Goal: Information Seeking & Learning: Learn about a topic

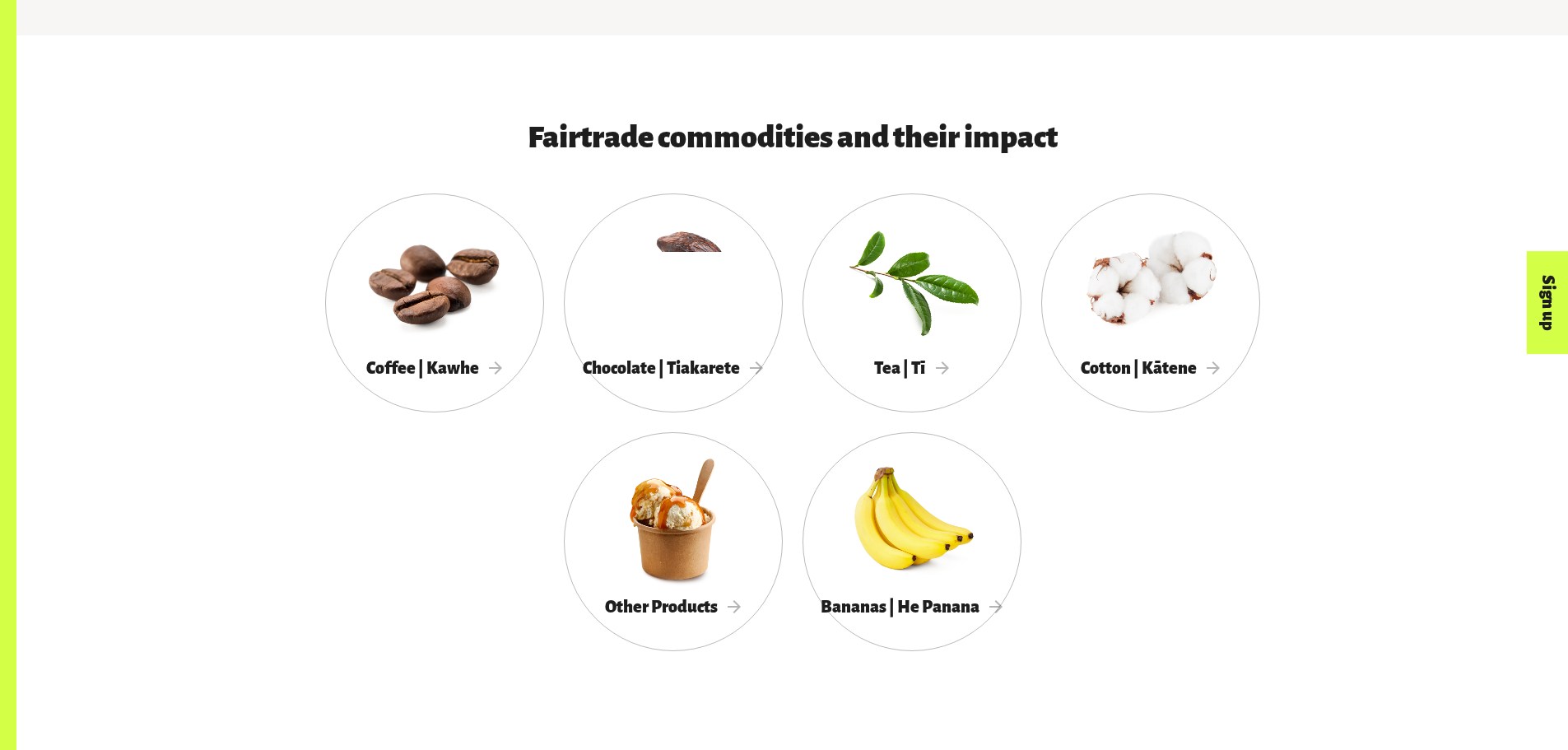
scroll to position [988, 0]
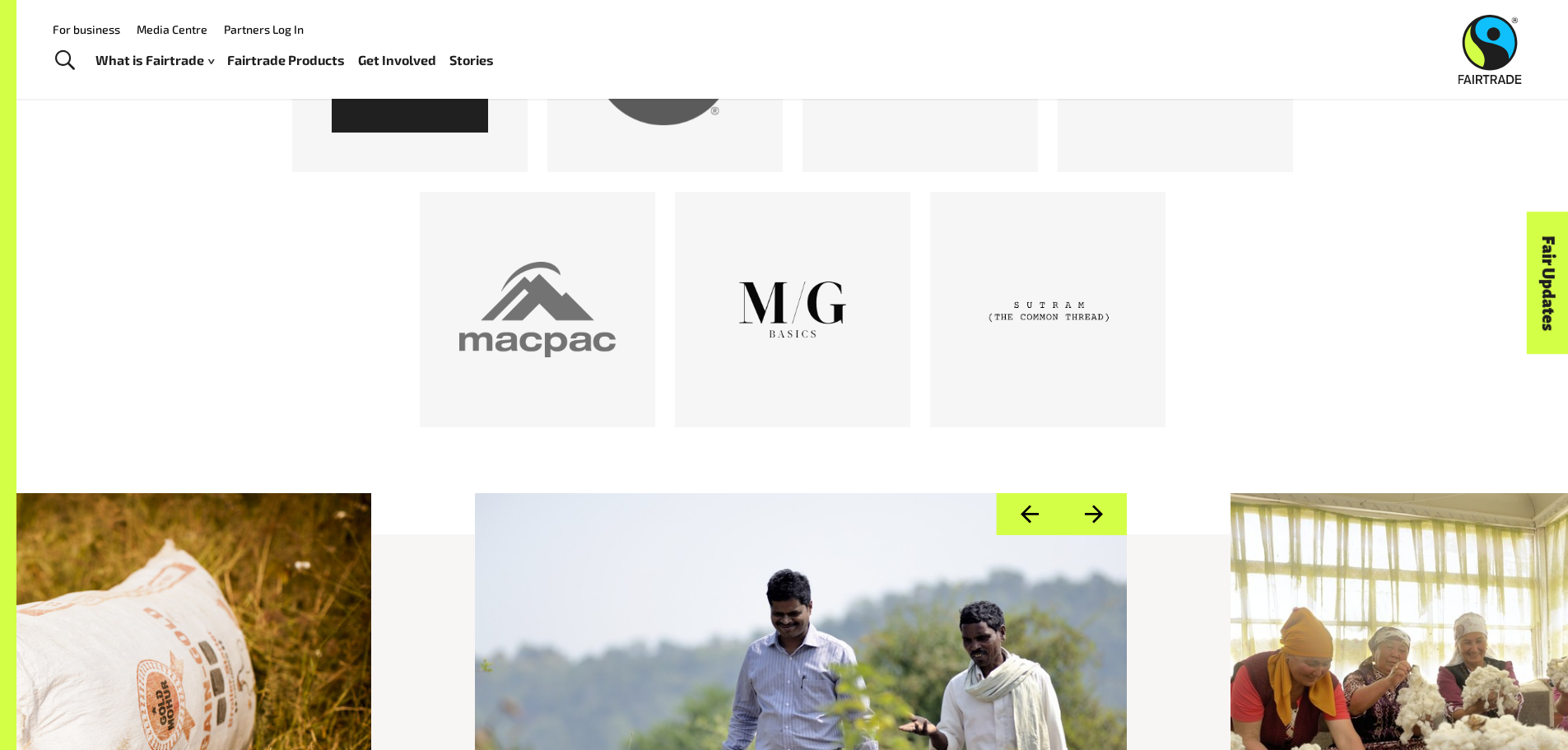
scroll to position [659, 0]
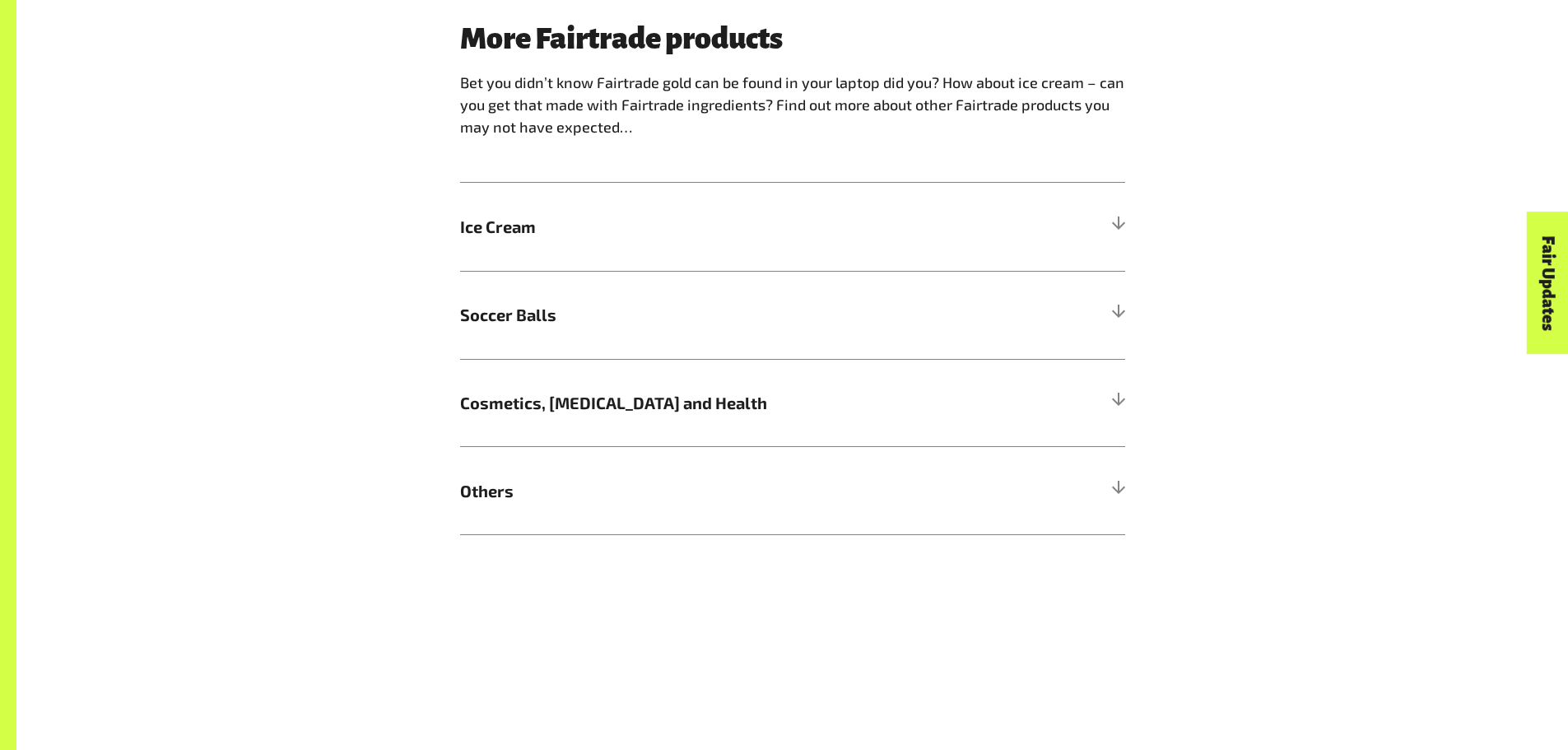
scroll to position [1729, 0]
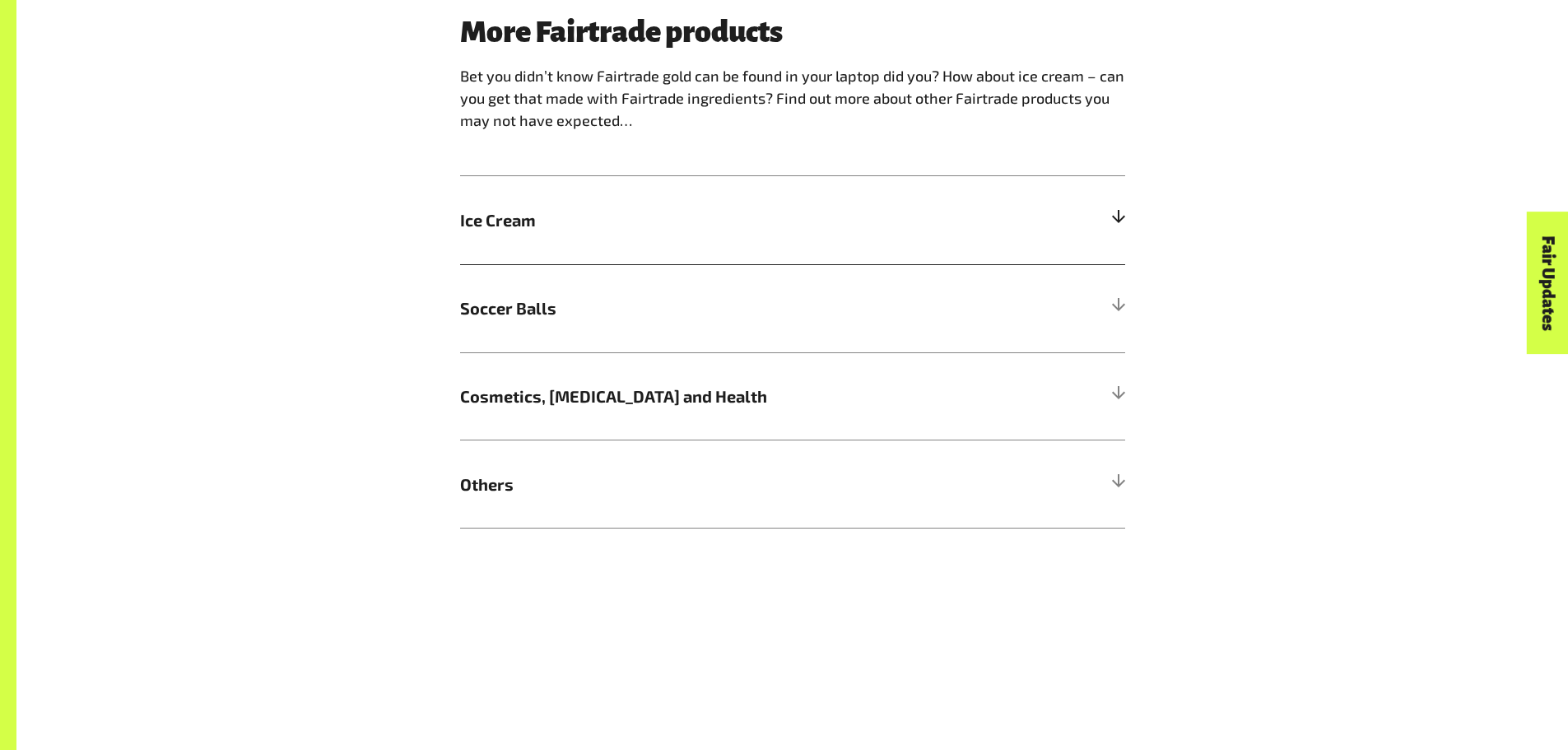
click at [1104, 224] on h5 "Ice Cream" at bounding box center [792, 219] width 665 height 88
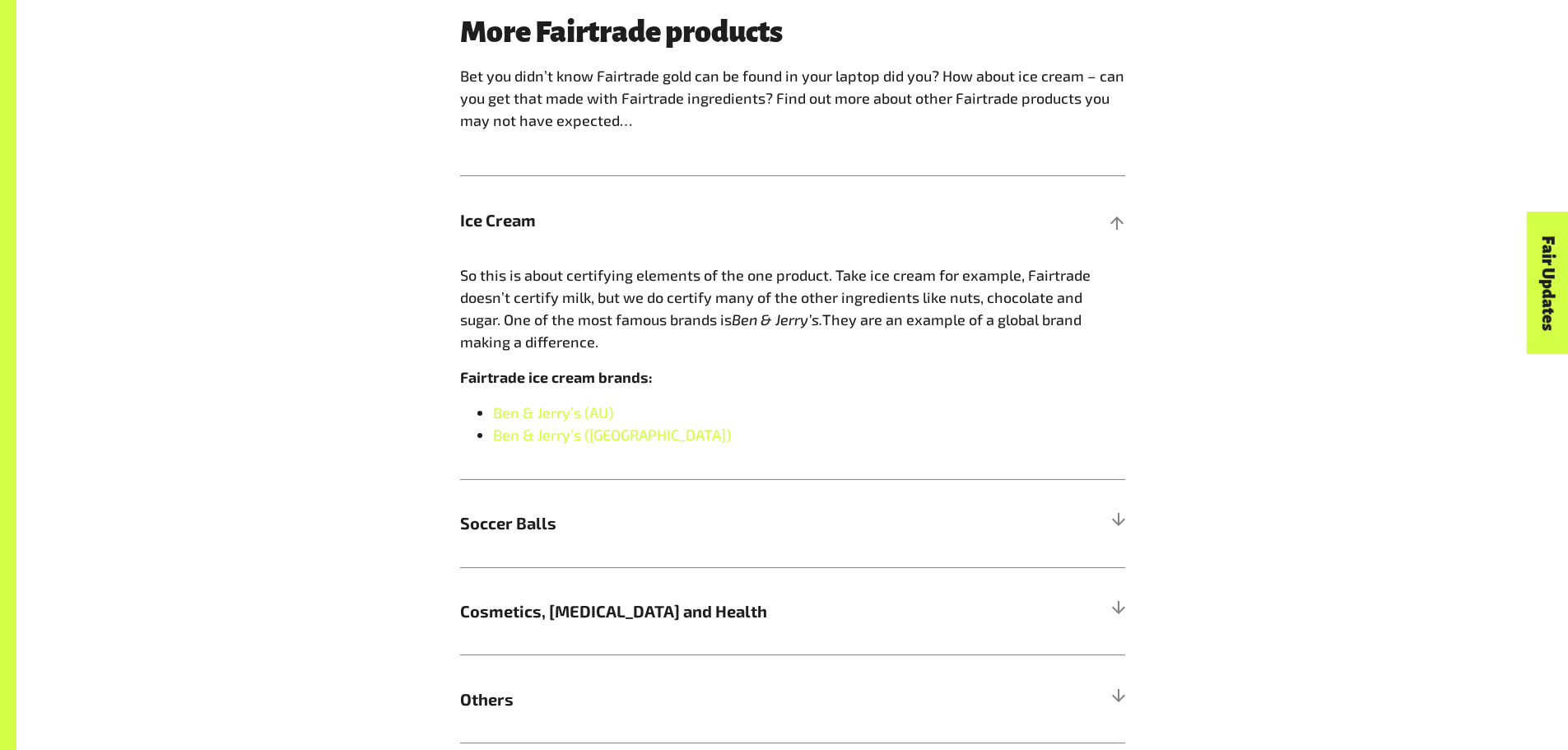
scroll to position [1811, 0]
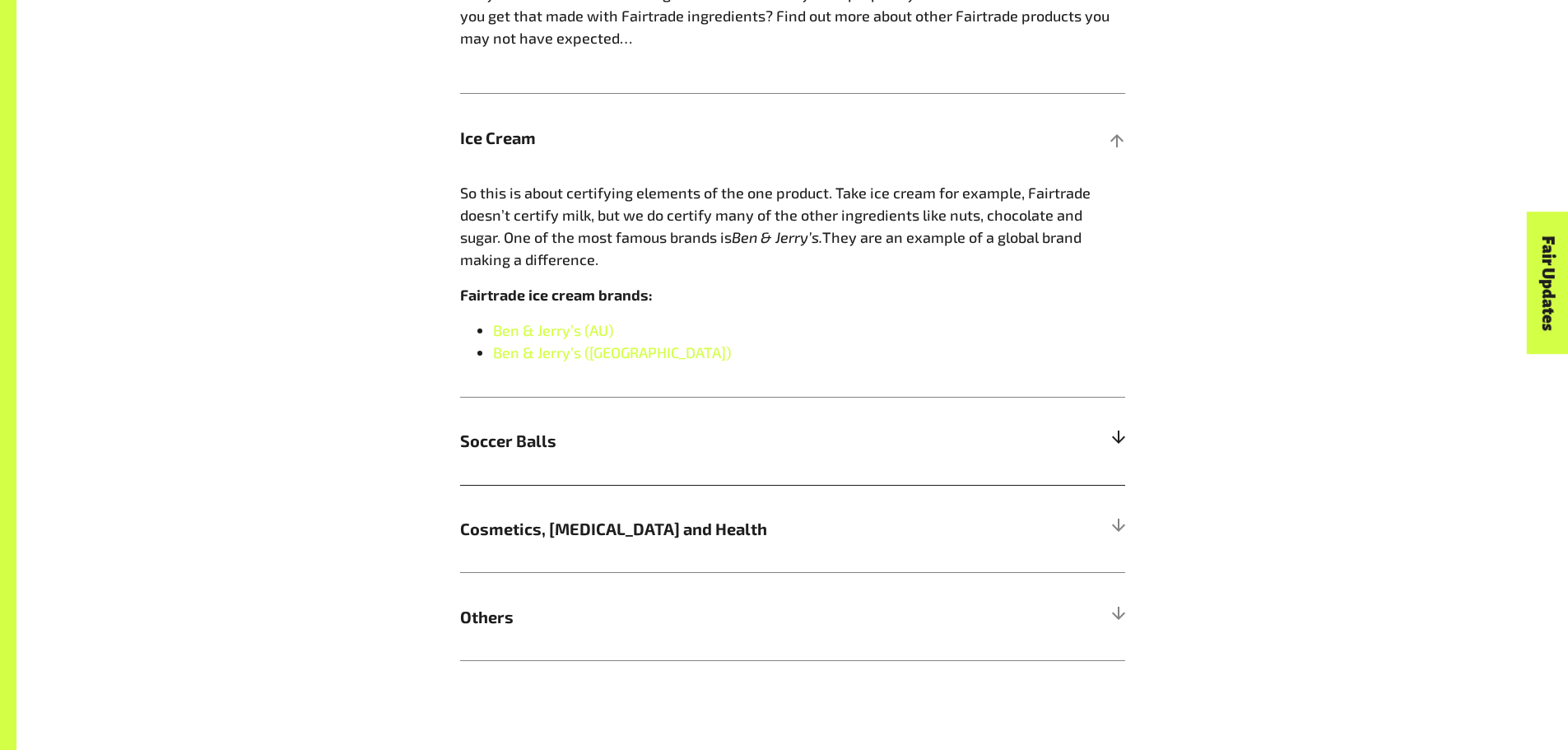
click at [1111, 445] on div at bounding box center [1117, 440] width 15 height 15
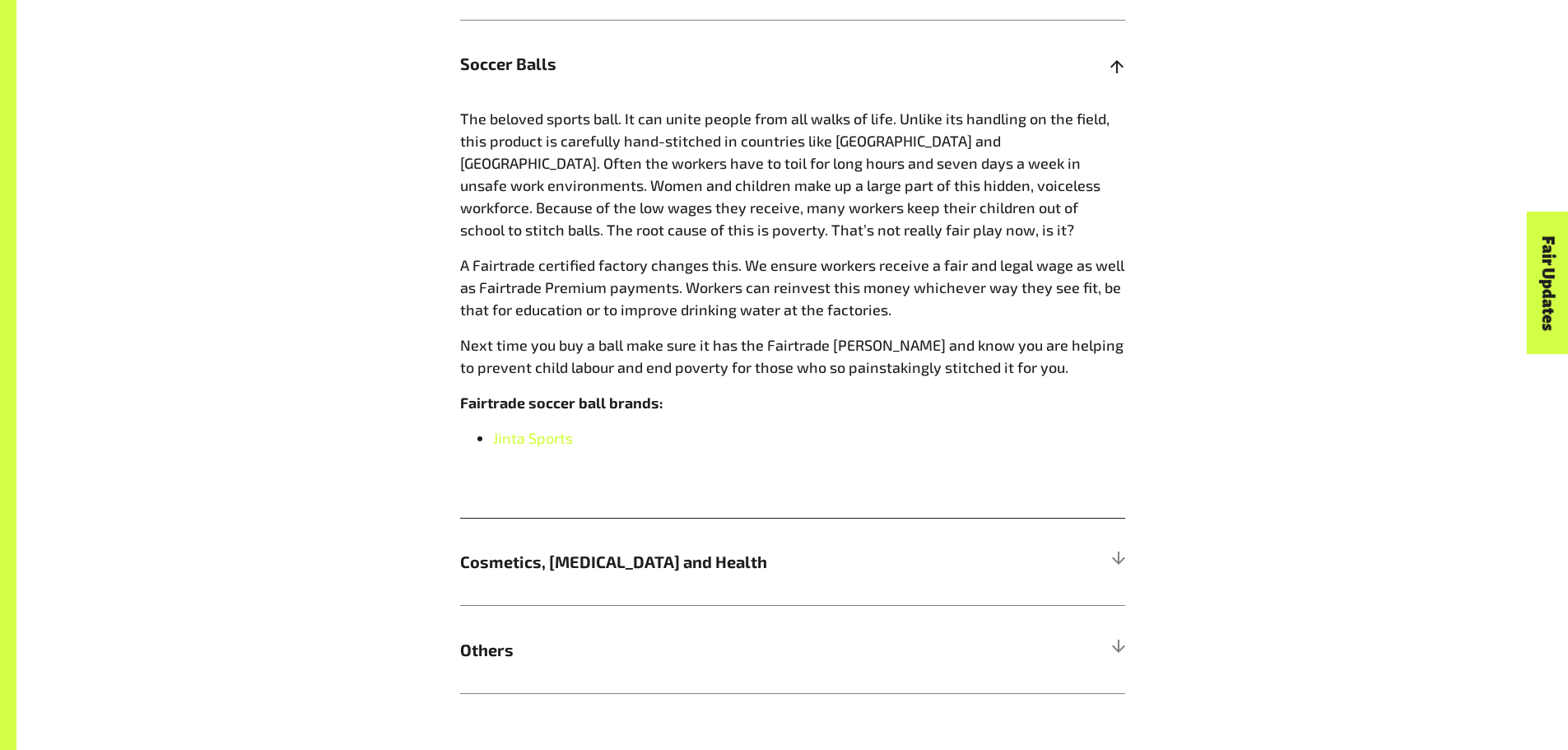
scroll to position [1976, 0]
click at [1118, 557] on div at bounding box center [1117, 558] width 15 height 15
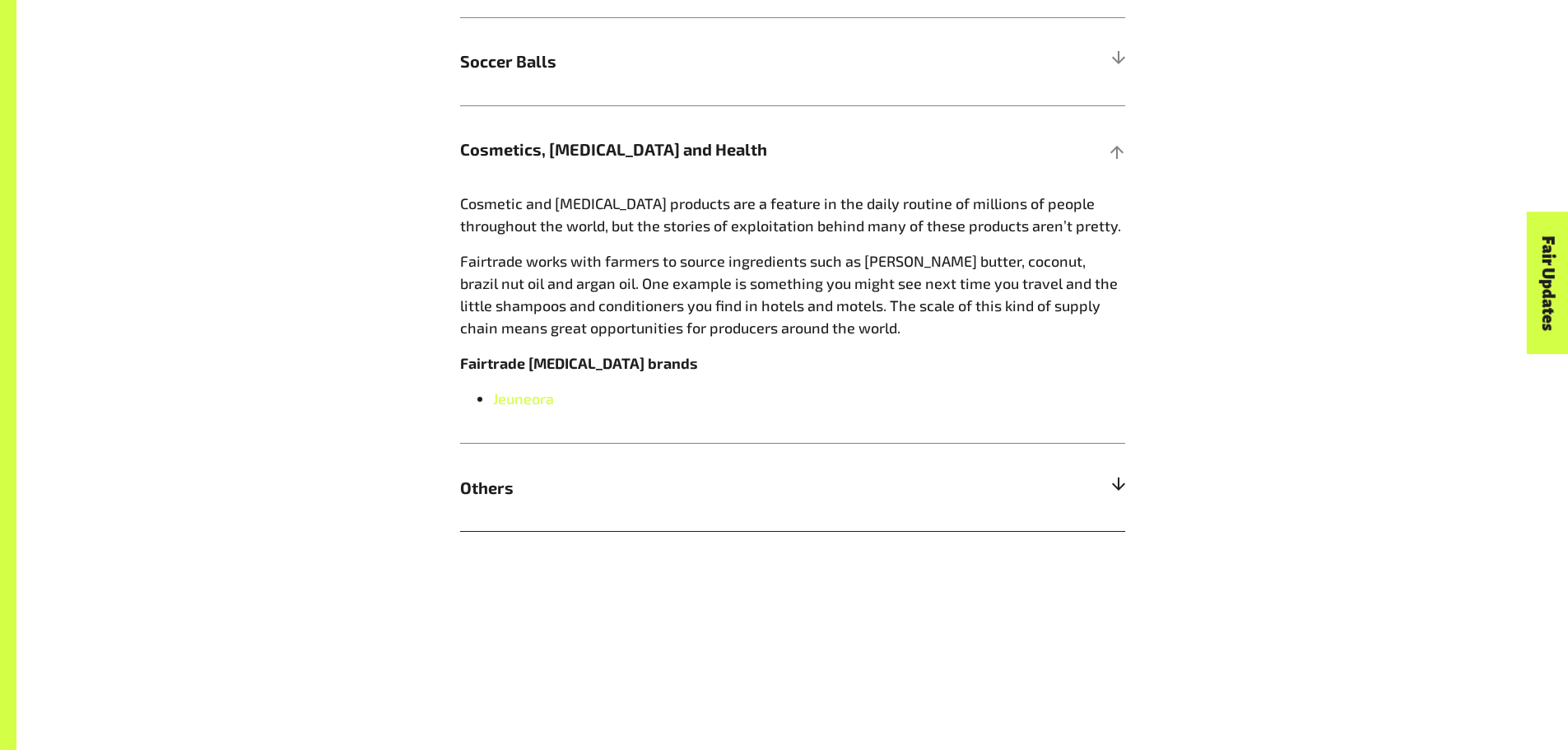
click at [1121, 486] on div at bounding box center [1117, 487] width 15 height 15
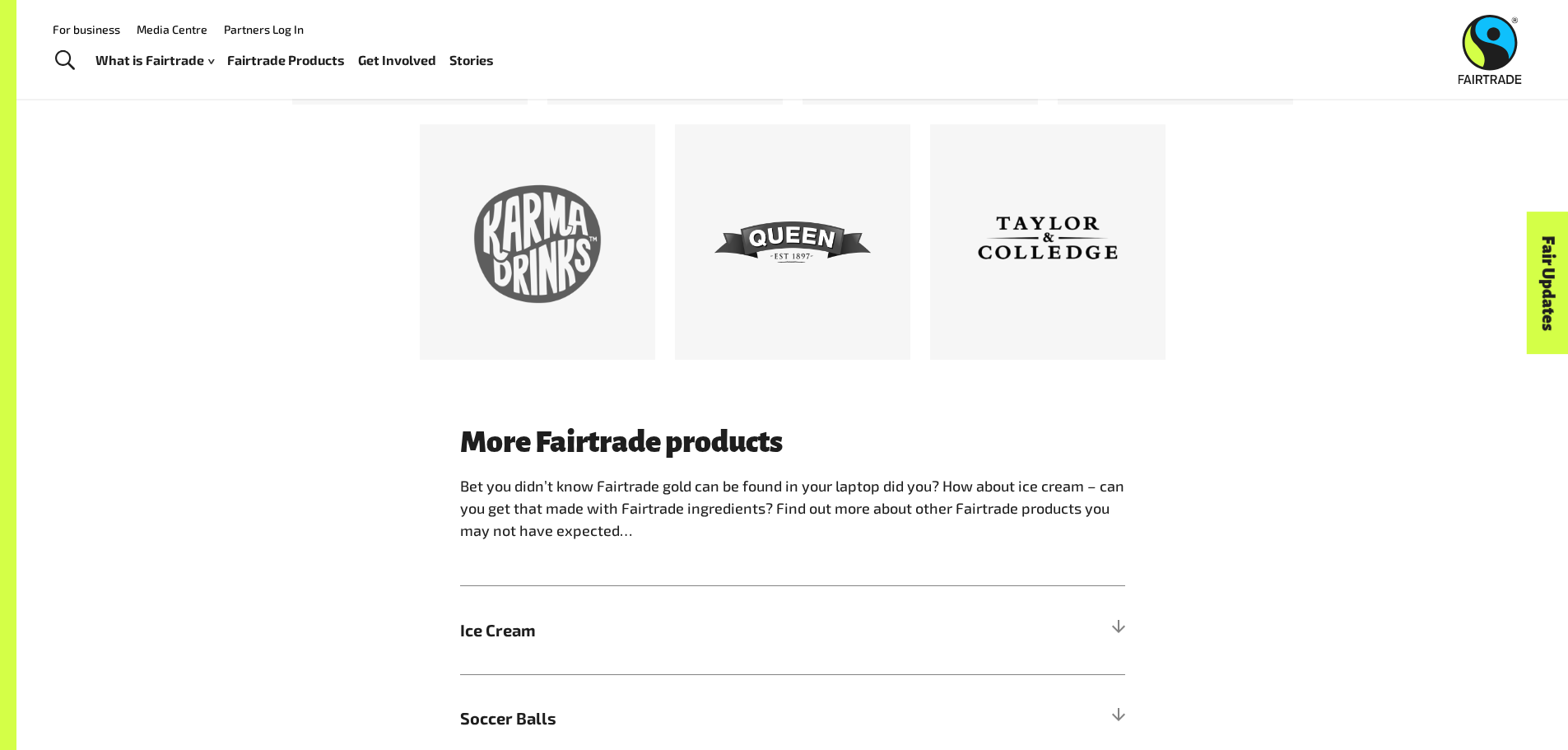
scroll to position [1317, 0]
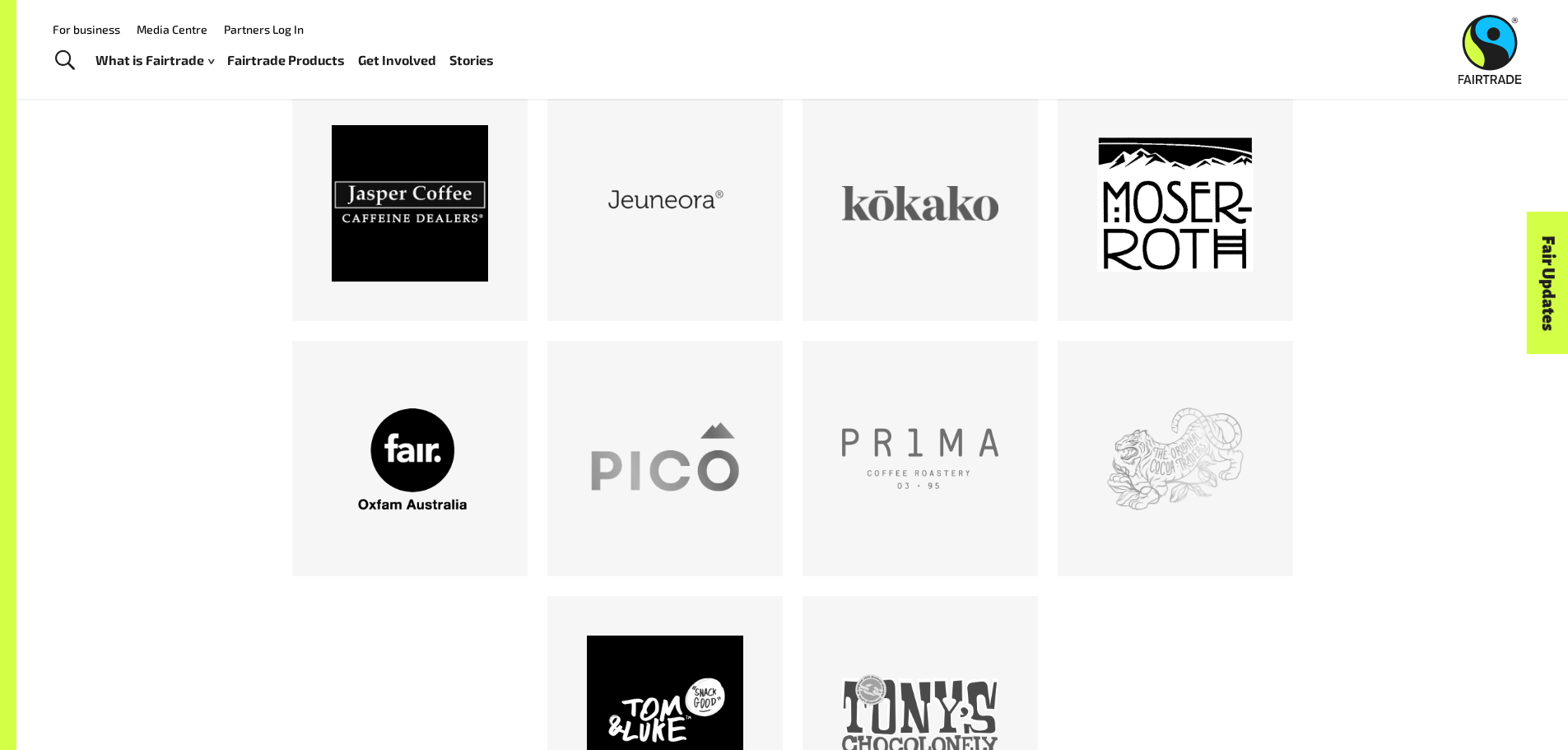
scroll to position [1317, 0]
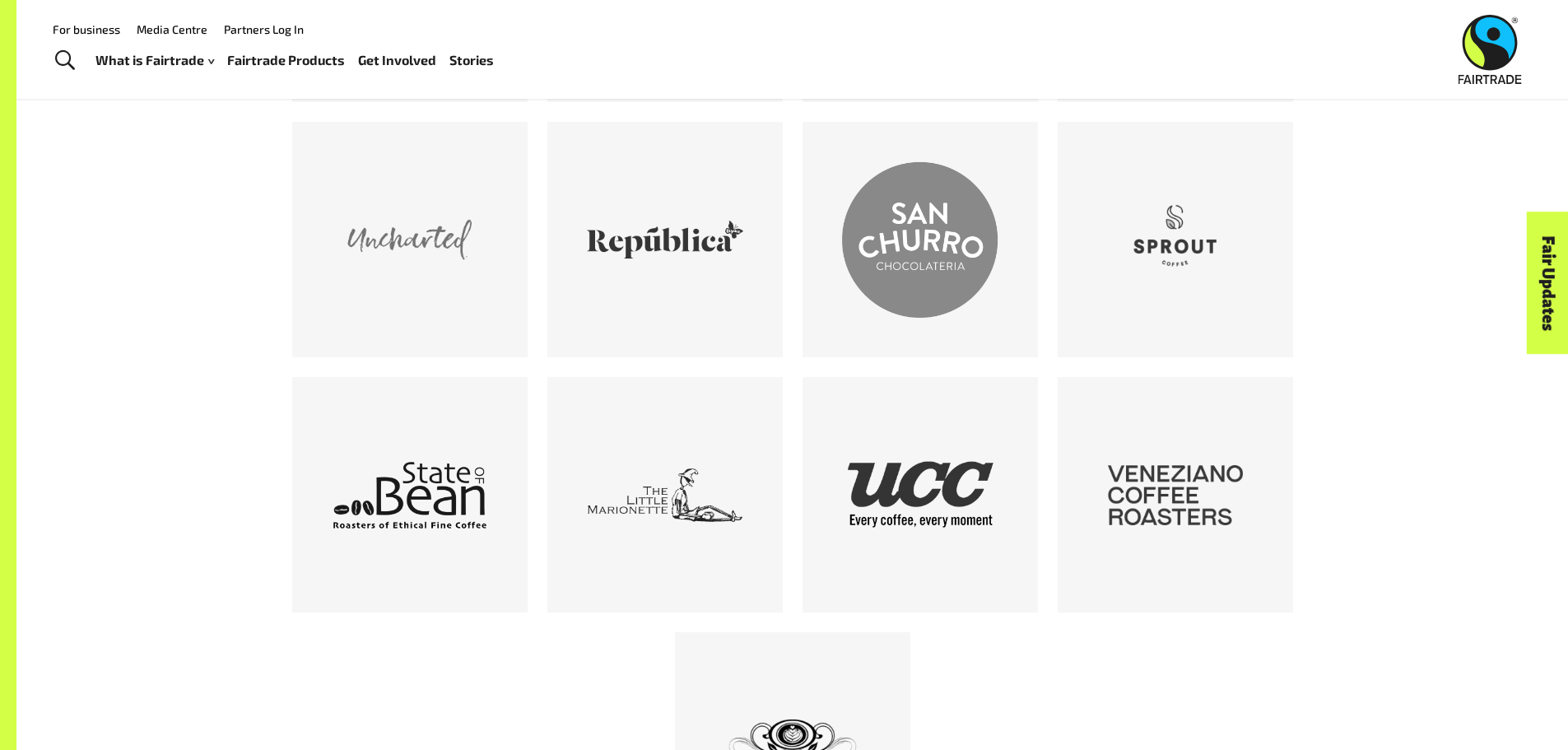
scroll to position [2552, 0]
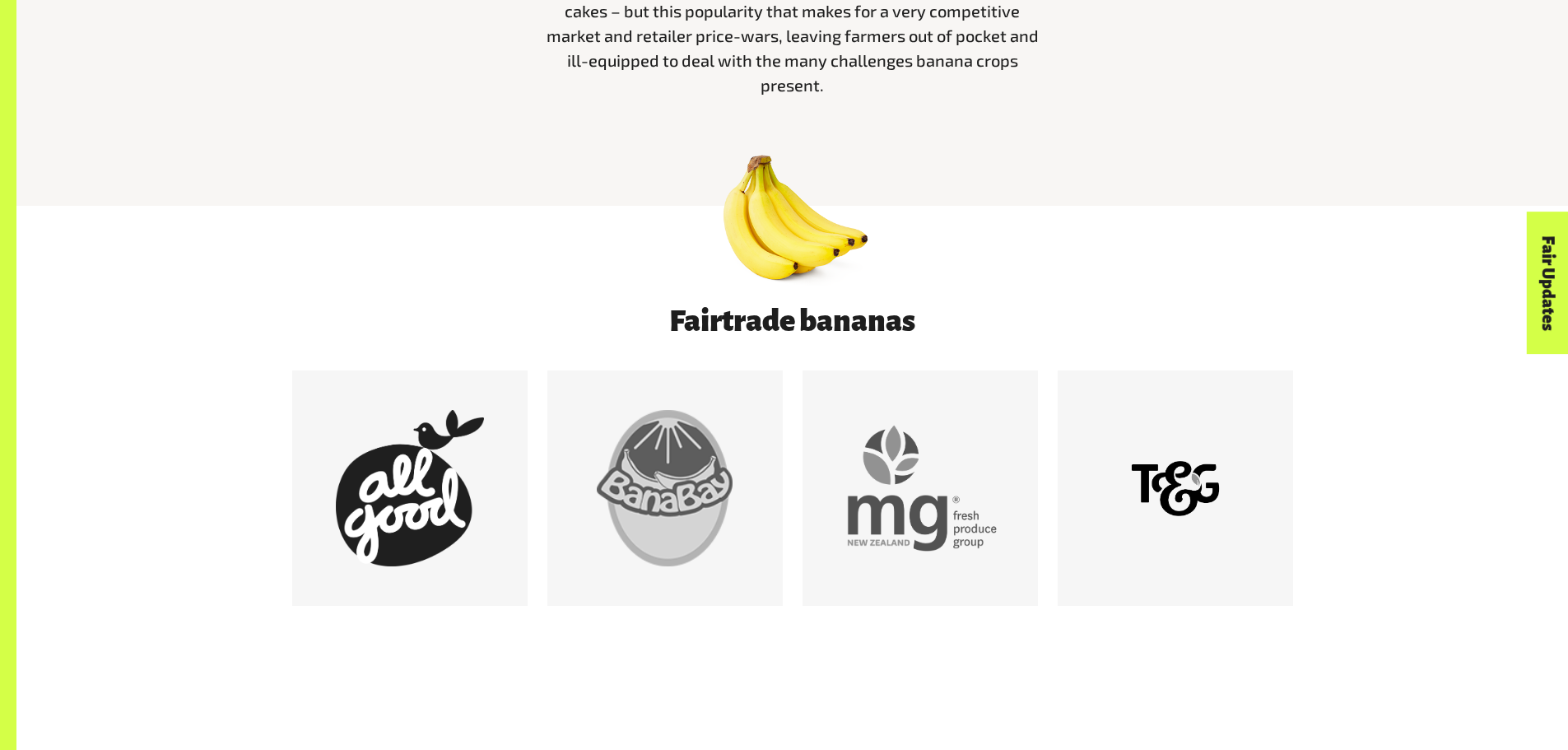
scroll to position [988, 0]
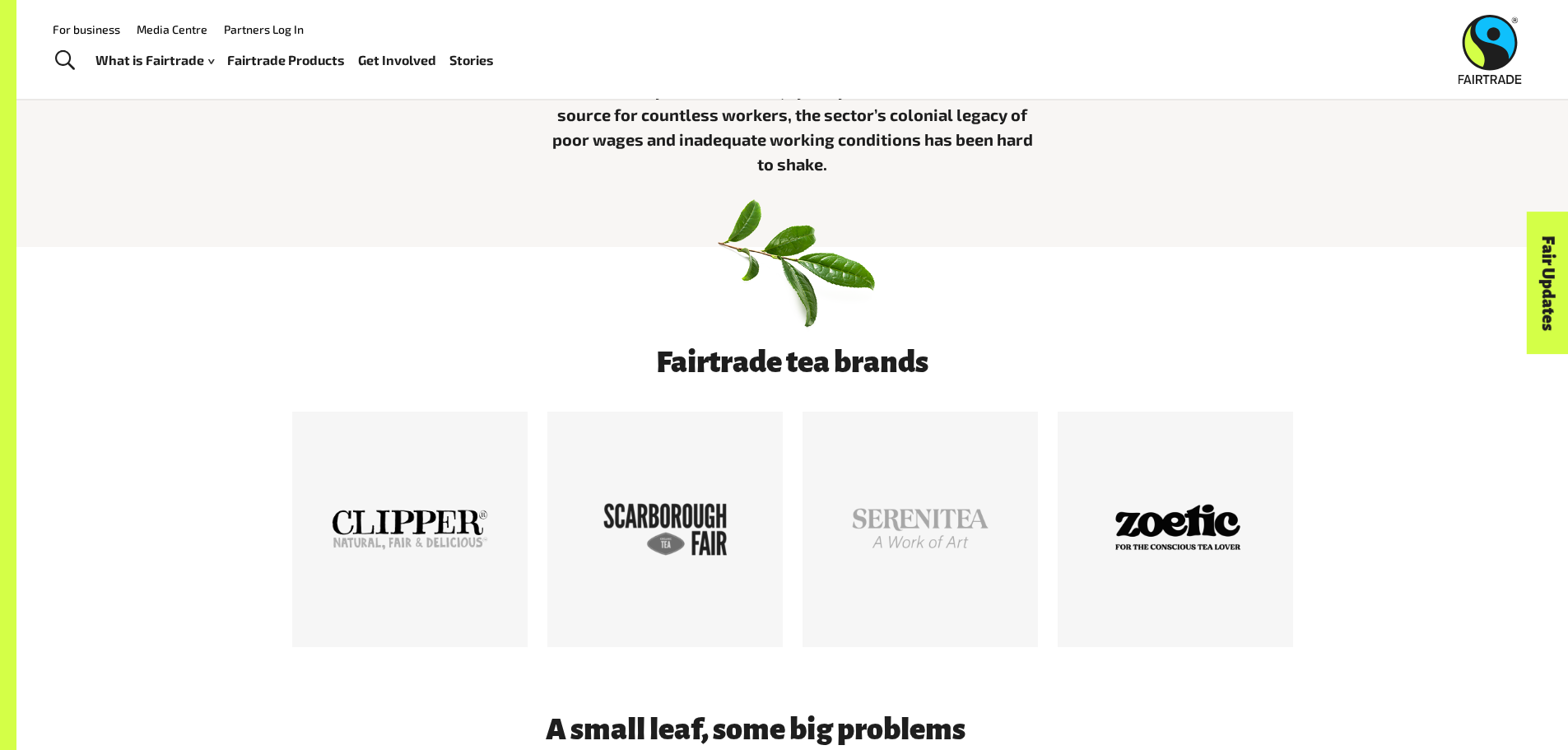
scroll to position [741, 0]
